Goal: Check status

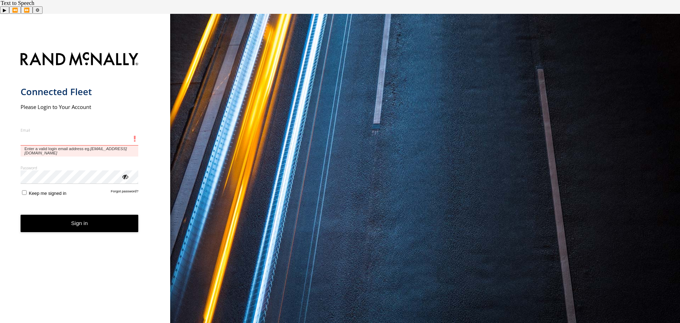
type input "**********"
click at [21, 215] on button "Sign in" at bounding box center [80, 223] width 118 height 17
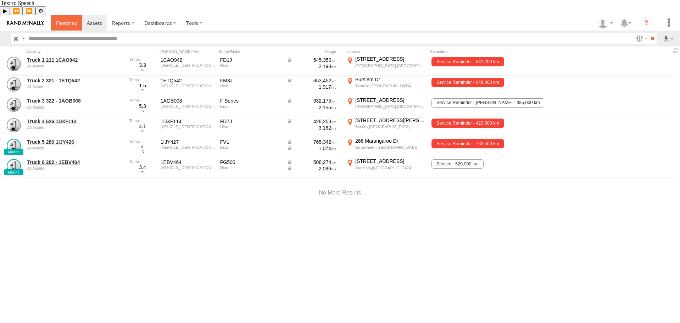
click at [61, 20] on span at bounding box center [66, 23] width 21 height 7
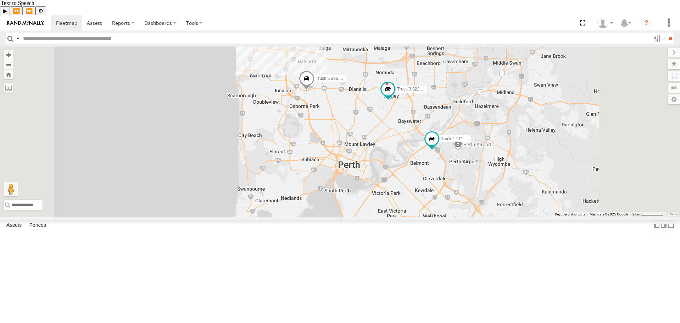
click at [315, 90] on span at bounding box center [307, 80] width 16 height 19
click at [316, 82] on label at bounding box center [309, 79] width 14 height 5
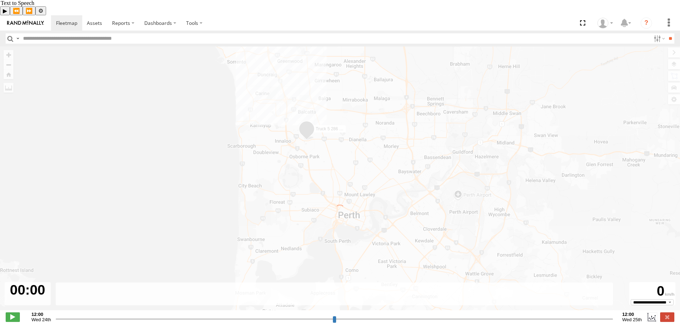
type input "**********"
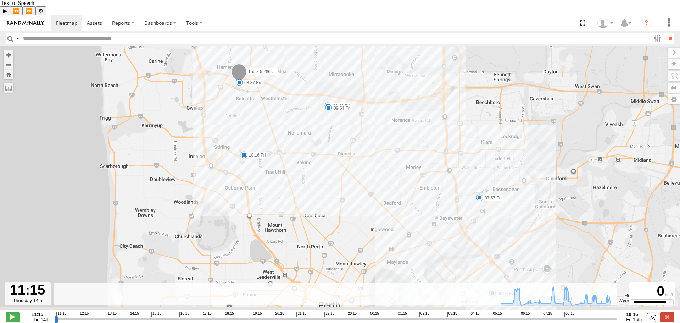
drag, startPoint x: 351, startPoint y: 201, endPoint x: 348, endPoint y: 131, distance: 69.5
click at [348, 131] on div "Truck 5 286 1IJY426 05:41 Fri 06:54 Fri 07:33 Fri 07:38 Fri 07:57 Fri 08:37 Fri…" at bounding box center [340, 181] width 680 height 271
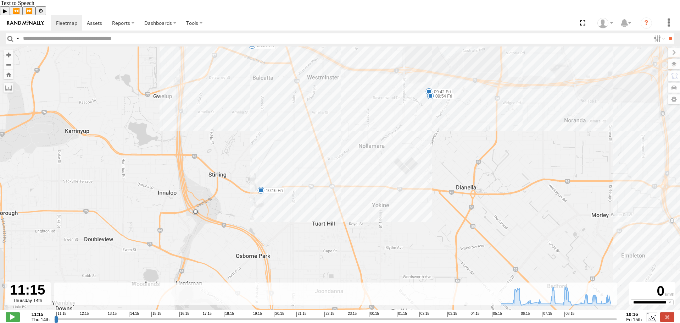
drag, startPoint x: 266, startPoint y: 91, endPoint x: 293, endPoint y: 112, distance: 34.1
click at [293, 112] on div "Truck 5 286 1IJY426 05:41 Fri 06:54 Fri 07:33 Fri 07:38 Fri 07:57 Fri 08:37 Fri…" at bounding box center [340, 181] width 680 height 271
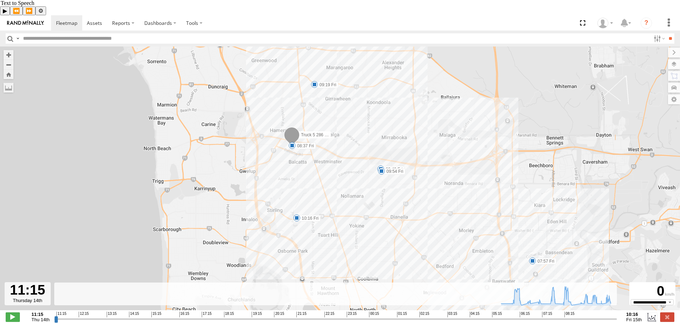
drag, startPoint x: 194, startPoint y: 78, endPoint x: 210, endPoint y: 136, distance: 60.4
click at [210, 136] on div "Truck 5 286 1IJY426 05:41 Fri 06:54 Fri 07:33 Fri 07:38 Fri 07:57 Fri 08:37 Fri…" at bounding box center [340, 181] width 680 height 271
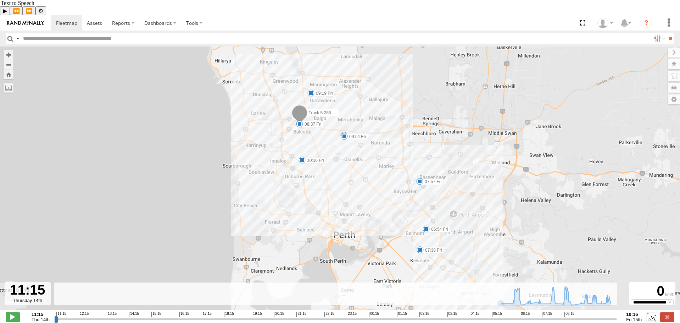
drag, startPoint x: 332, startPoint y: 213, endPoint x: 322, endPoint y: 156, distance: 57.7
click at [322, 156] on div "Truck 5 286 1IJY426 05:41 Fri 06:54 Fri 07:33 Fri 07:38 Fri 07:57 Fri 08:37 Fri…" at bounding box center [340, 181] width 680 height 271
